Goal: Browse casually

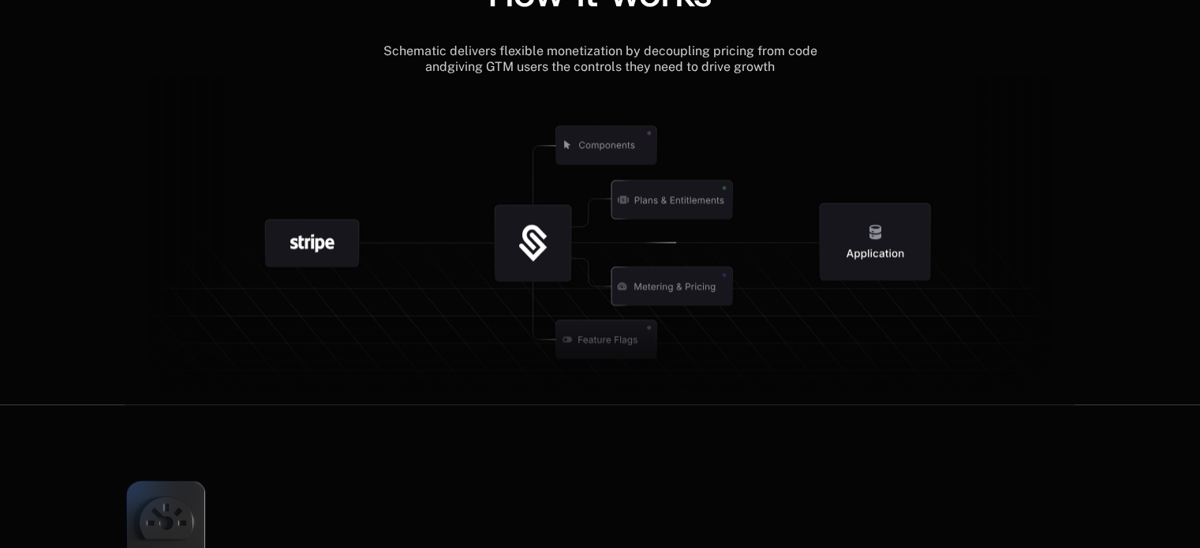
scroll to position [1893, 0]
